Goal: Book appointment/travel/reservation

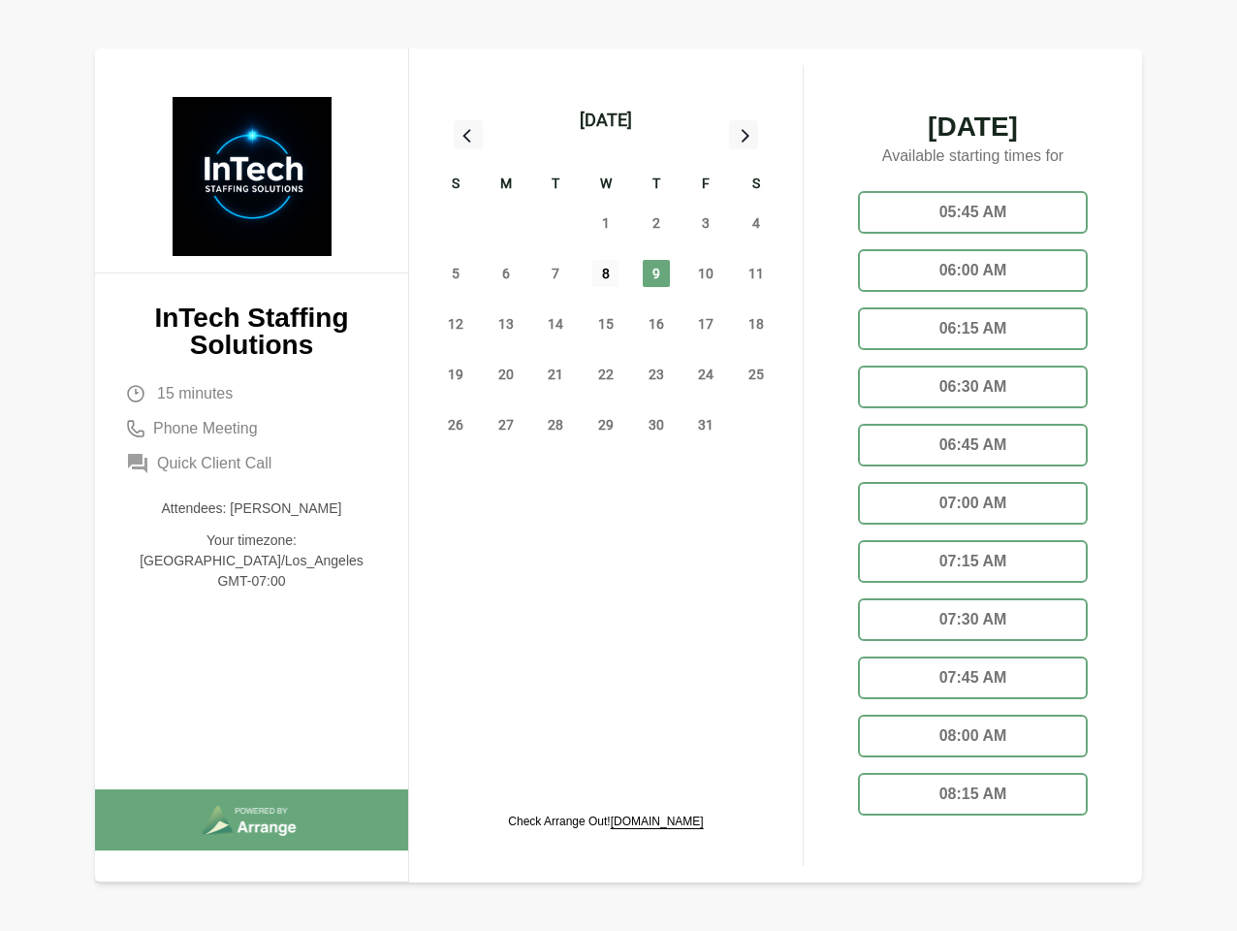
click at [606, 276] on span "8" at bounding box center [605, 273] width 27 height 27
click at [605, 120] on div "[DATE]" at bounding box center [606, 120] width 52 height 27
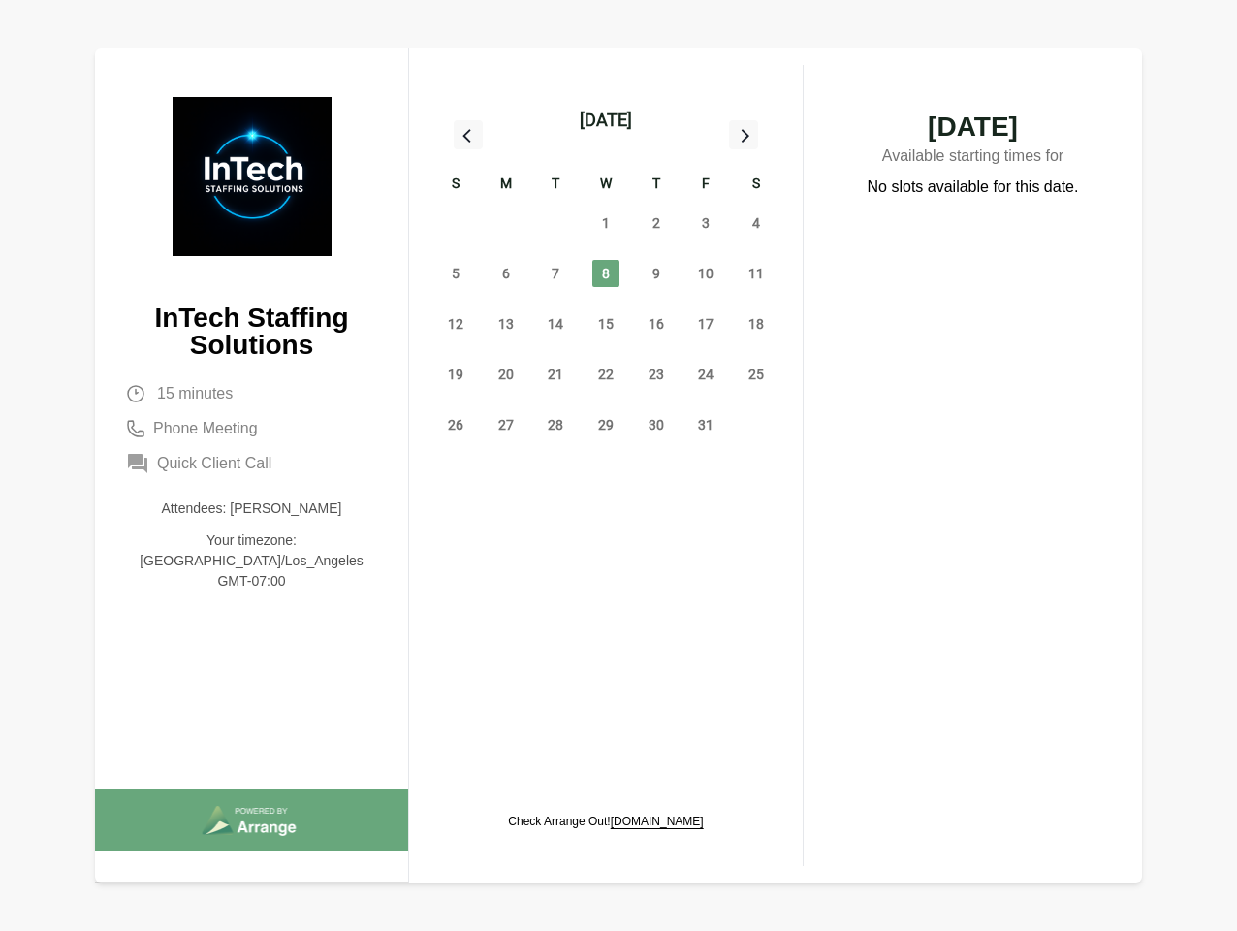
click at [456, 223] on div "28" at bounding box center [456, 223] width 50 height 50
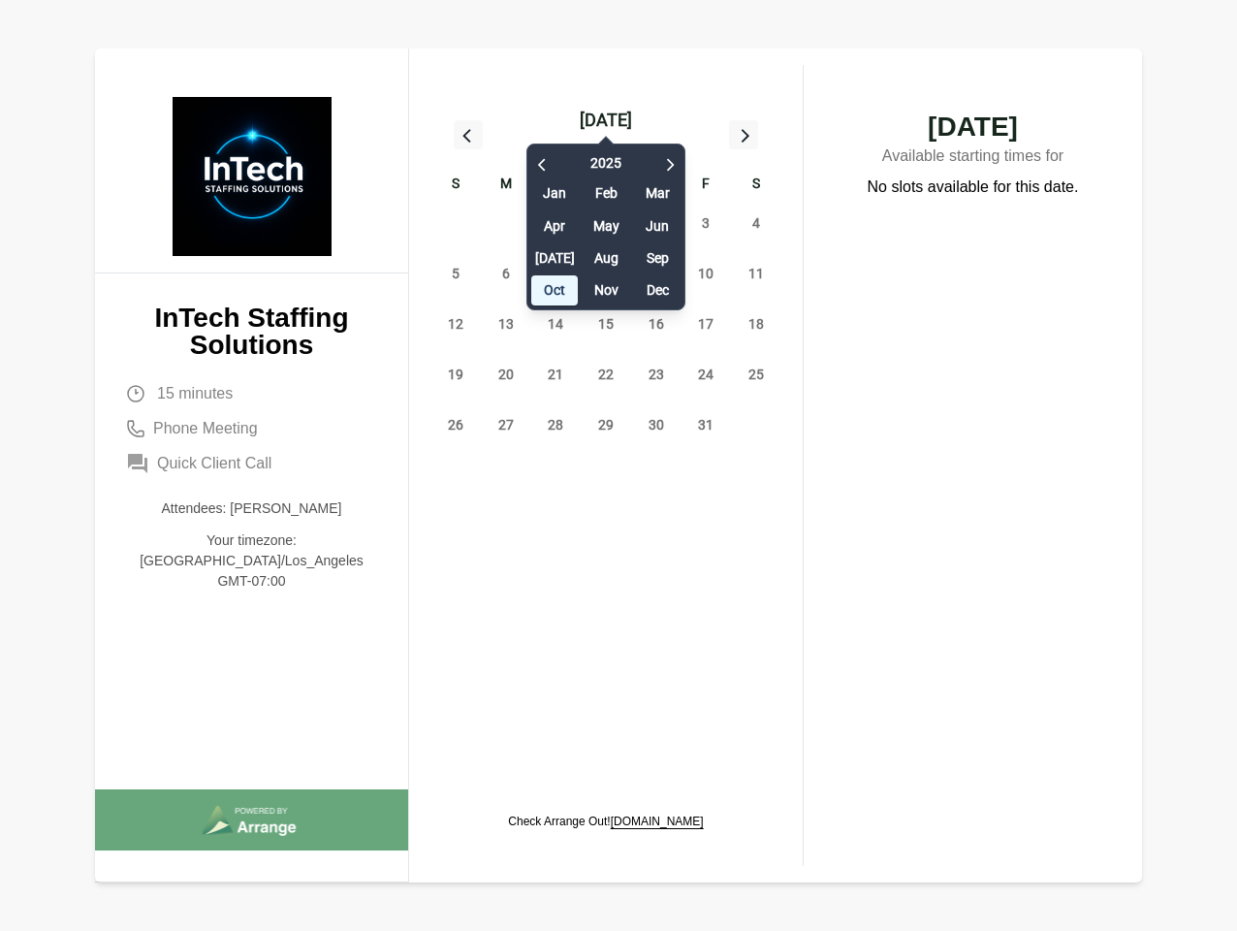
click at [506, 223] on div "29" at bounding box center [506, 223] width 50 height 50
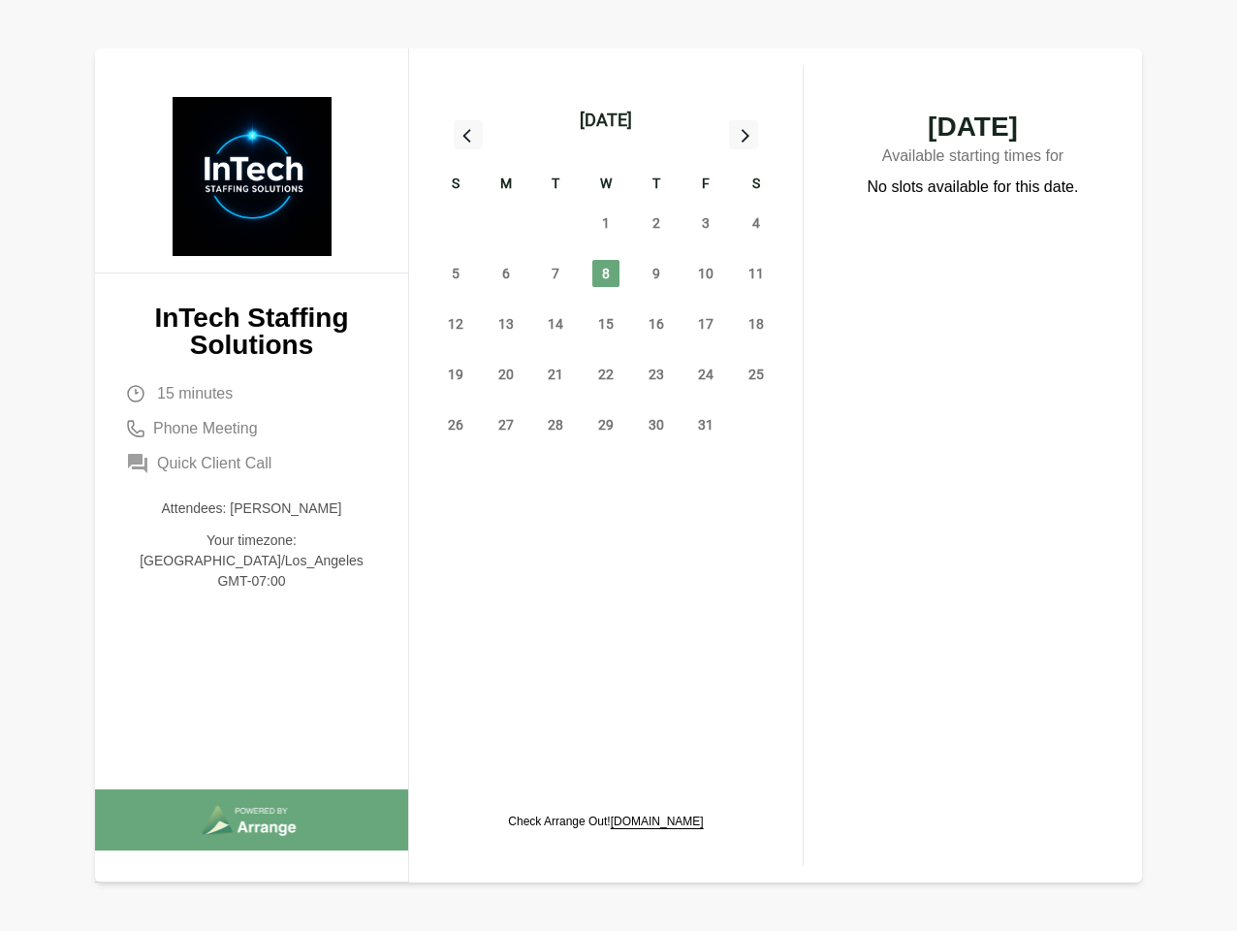
click at [556, 223] on div "[DATE] Feb Mar Apr May Jun [DATE] Aug Sep Oct Nov Dec" at bounding box center [605, 222] width 159 height 176
click at [606, 223] on span "1" at bounding box center [605, 222] width 27 height 27
click at [656, 223] on span "2" at bounding box center [656, 222] width 27 height 27
click at [706, 223] on span "3" at bounding box center [705, 222] width 27 height 27
click at [756, 223] on span "4" at bounding box center [756, 222] width 27 height 27
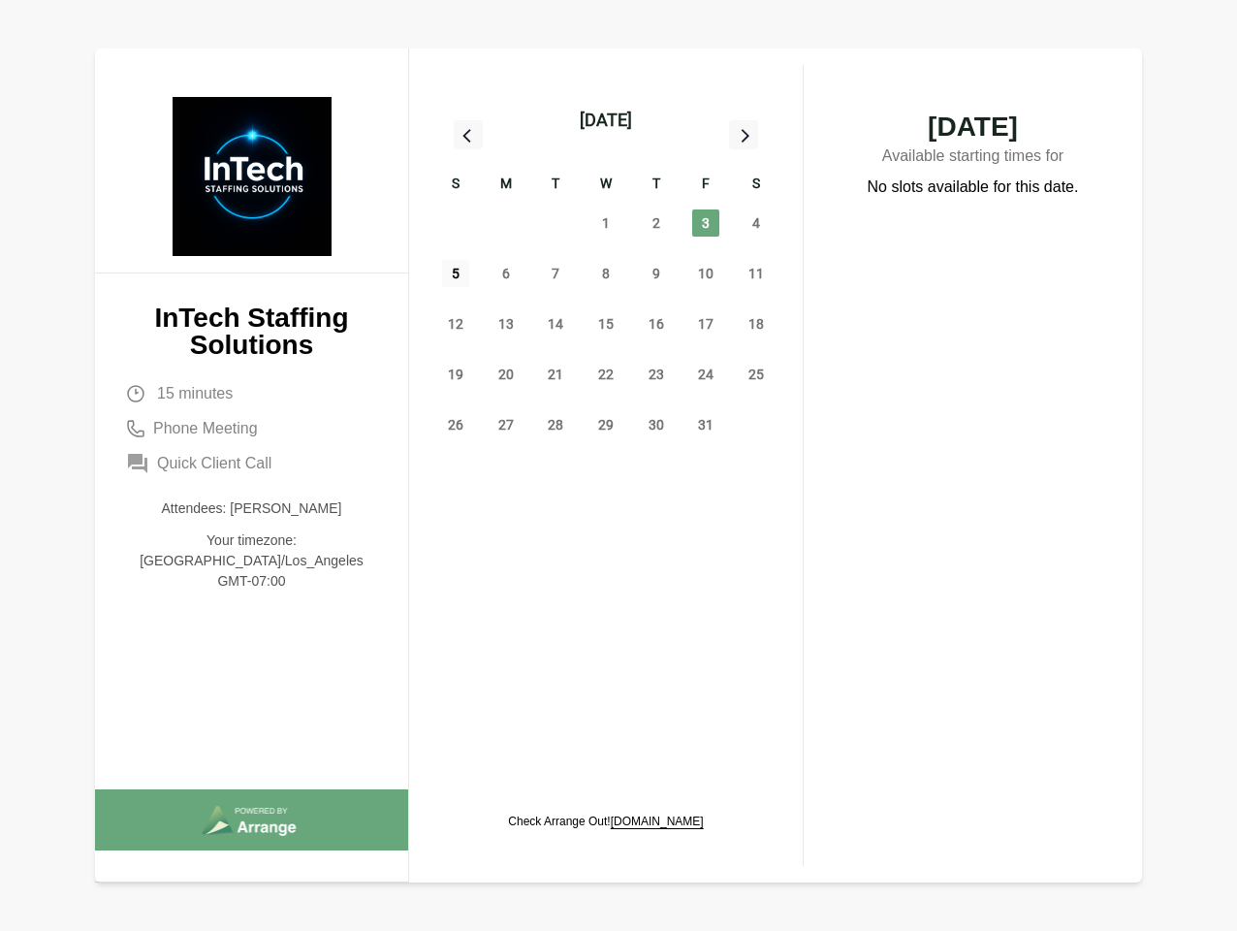
click at [456, 273] on span "5" at bounding box center [455, 273] width 27 height 27
